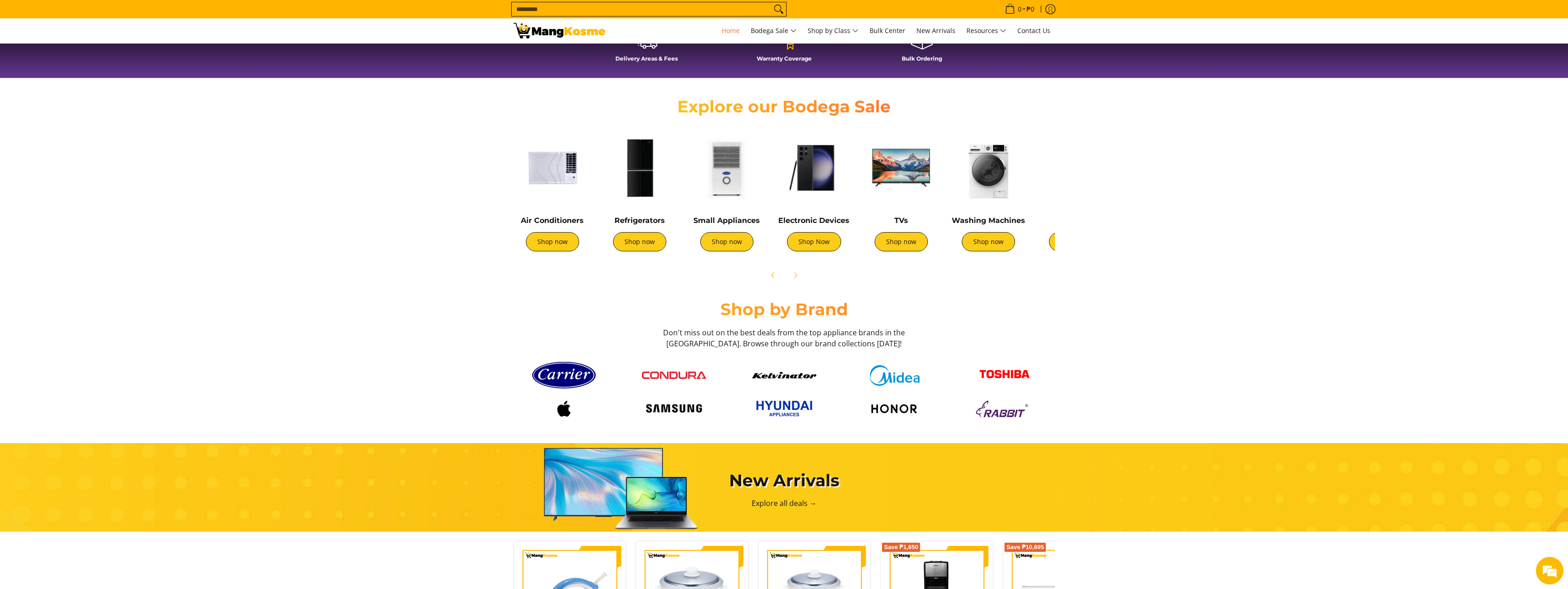
scroll to position [0, 365]
click at [993, 251] on div "Washing Machines Shop now" at bounding box center [988, 238] width 78 height 45
click at [989, 183] on img at bounding box center [988, 168] width 78 height 78
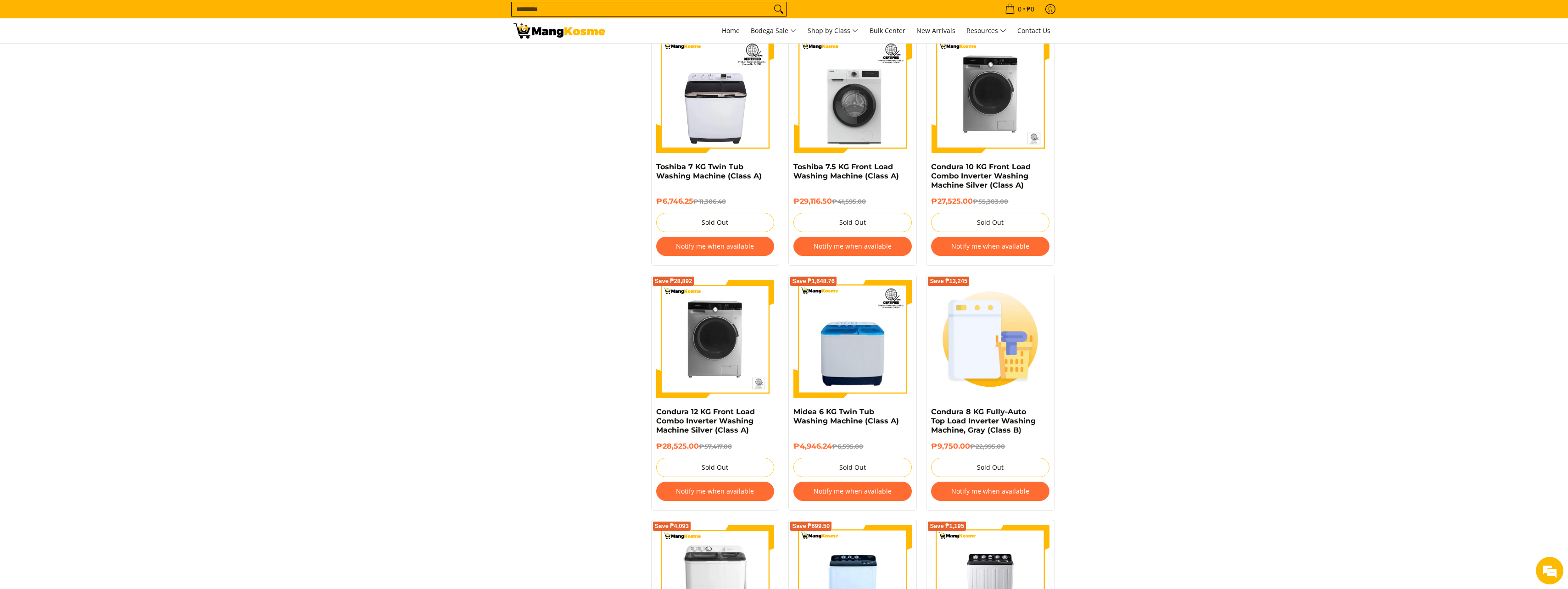
scroll to position [1651, 0]
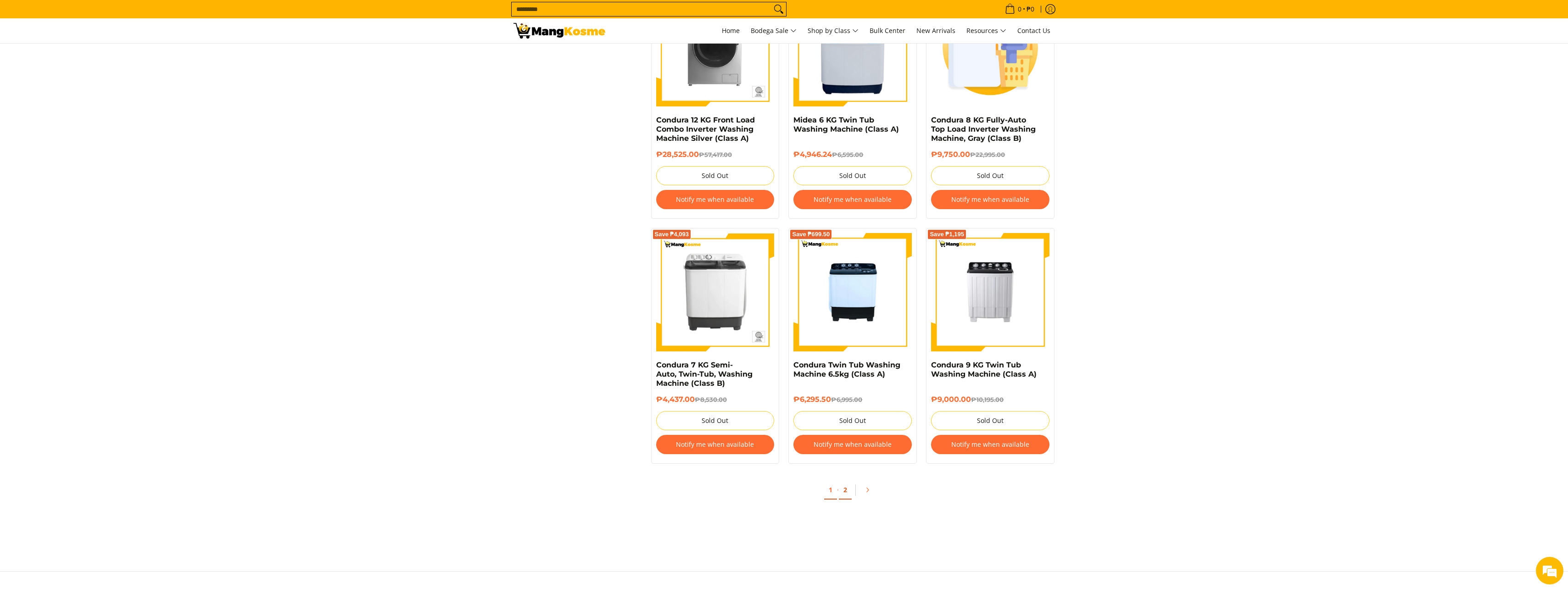
click at [843, 491] on link "2" at bounding box center [845, 490] width 13 height 19
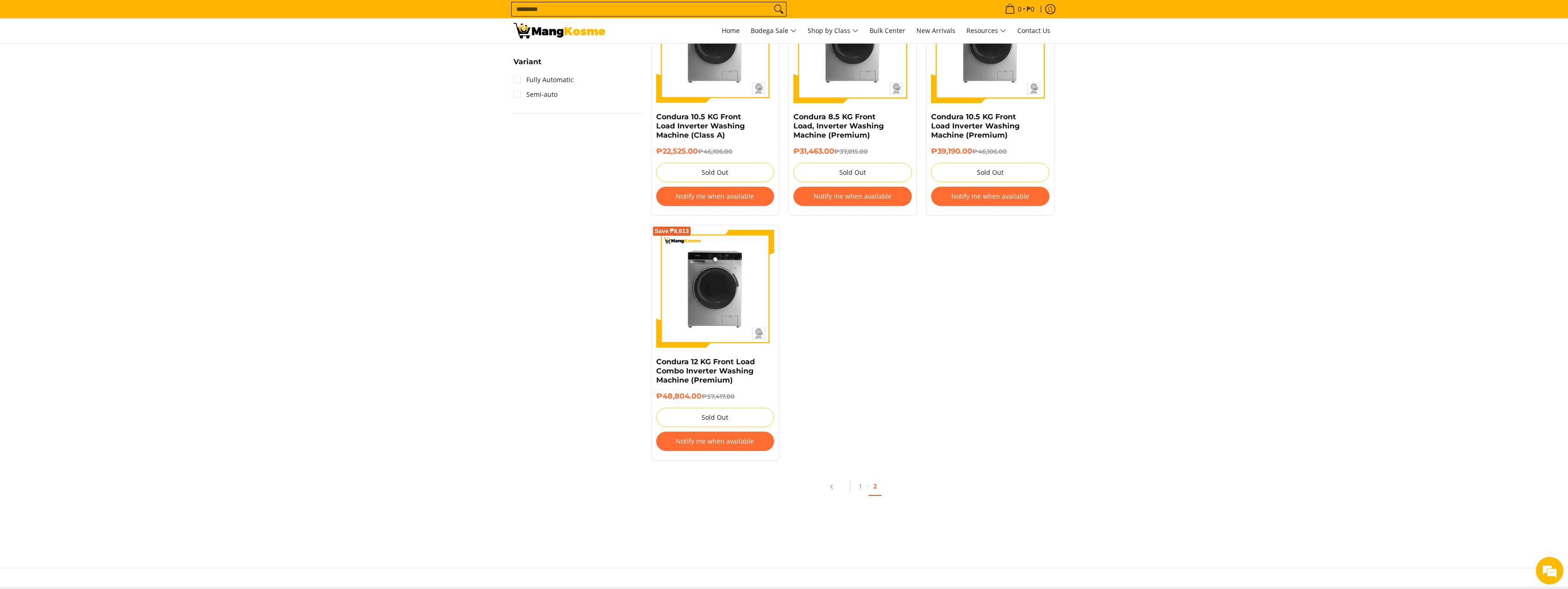
scroll to position [734, 0]
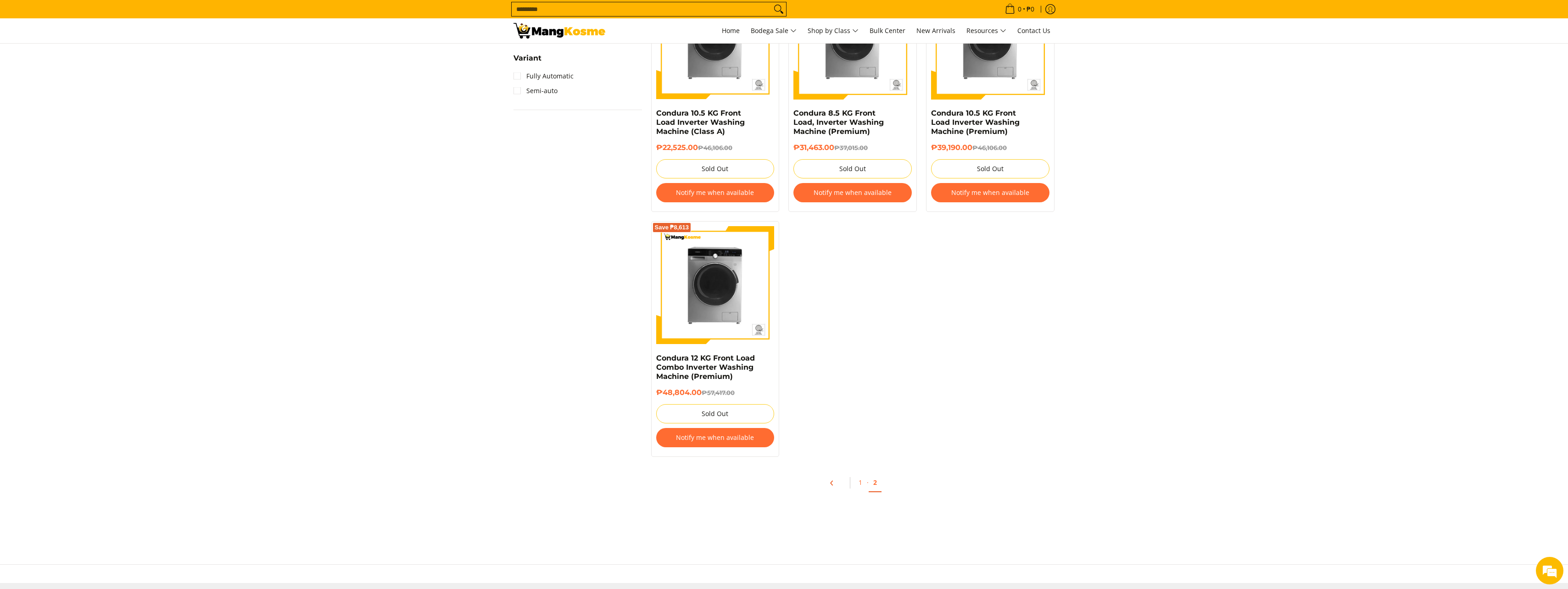
click at [833, 484] on icon "Pagination" at bounding box center [832, 483] width 7 height 7
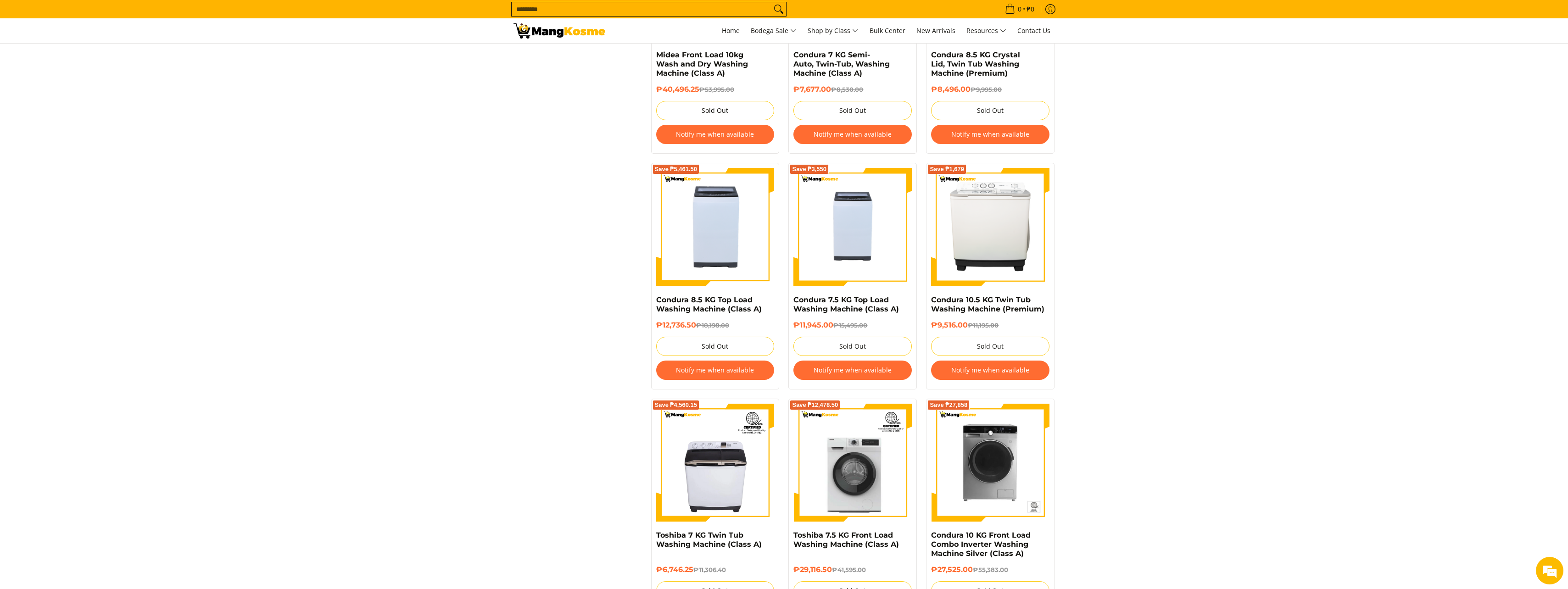
scroll to position [642, 0]
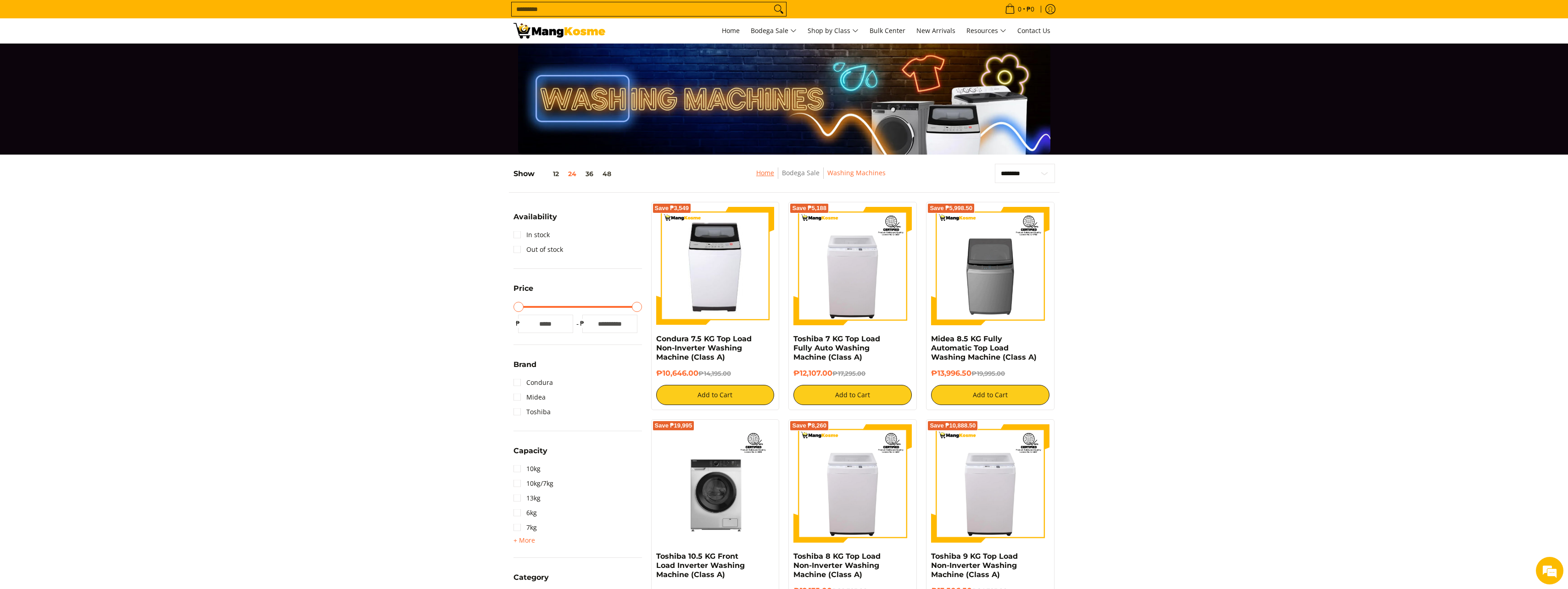
click at [769, 171] on link "Home" at bounding box center [765, 172] width 18 height 9
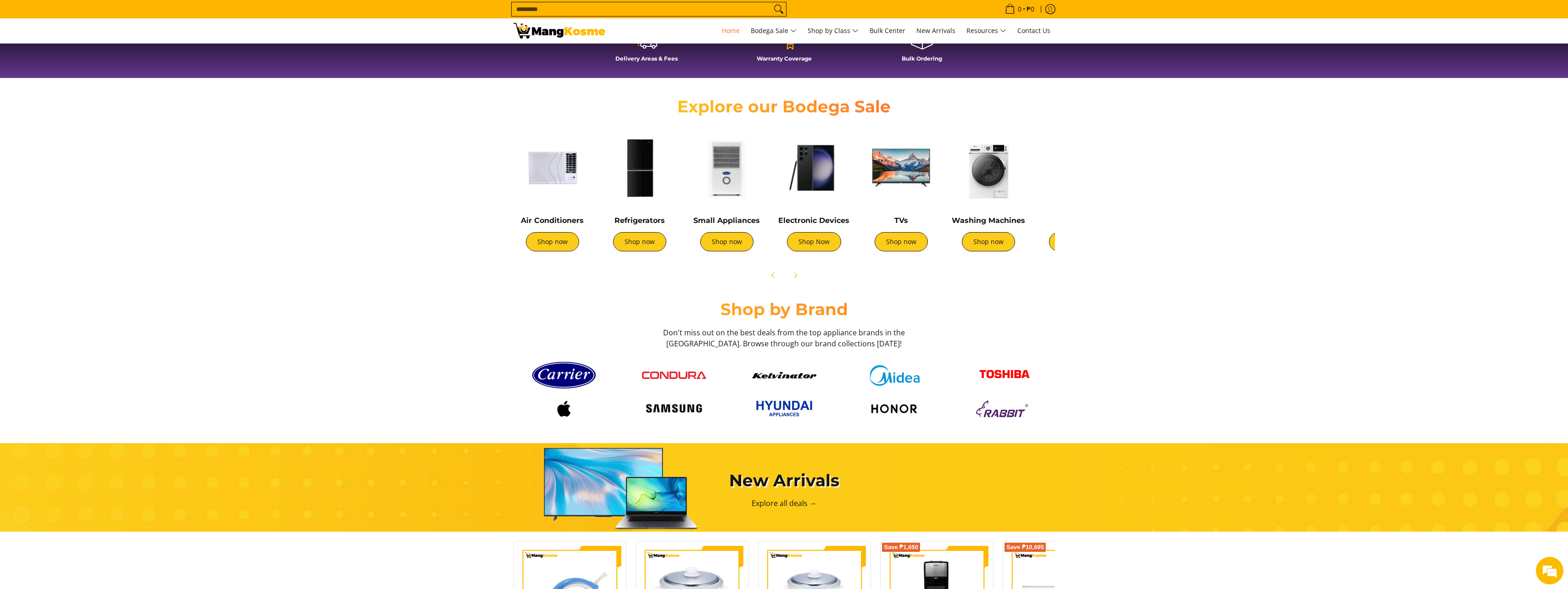
scroll to position [0, 1095]
